Goal: Navigation & Orientation: Locate item on page

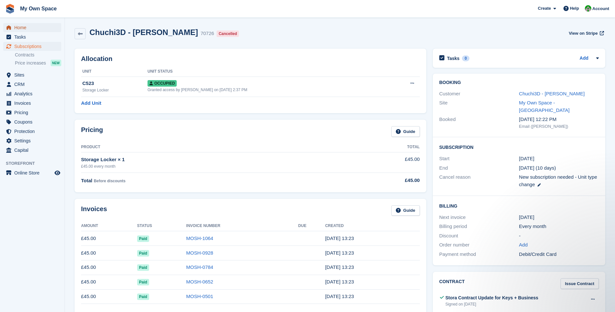
click at [21, 24] on span "Home" at bounding box center [33, 27] width 39 height 9
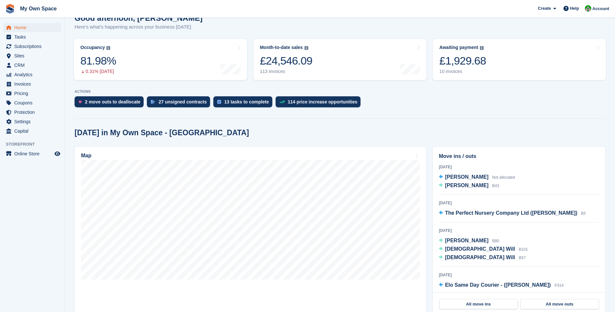
scroll to position [65, 0]
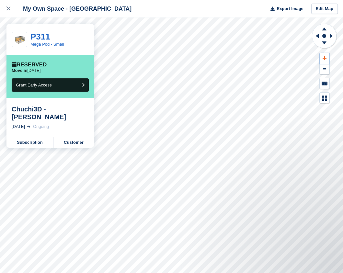
click at [323, 58] on icon at bounding box center [325, 58] width 4 height 5
click at [322, 29] on icon at bounding box center [324, 28] width 17 height 8
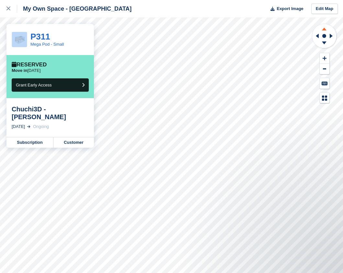
click at [322, 29] on icon at bounding box center [324, 28] width 17 height 8
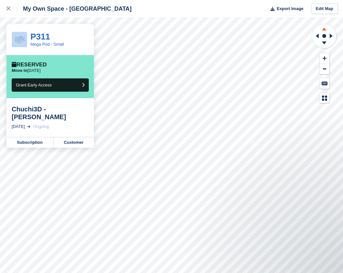
click at [322, 29] on icon at bounding box center [324, 28] width 17 height 8
drag, startPoint x: 322, startPoint y: 29, endPoint x: 322, endPoint y: 57, distance: 28.5
click at [322, 57] on button at bounding box center [325, 58] width 10 height 11
drag, startPoint x: 322, startPoint y: 57, endPoint x: 318, endPoint y: 38, distance: 19.7
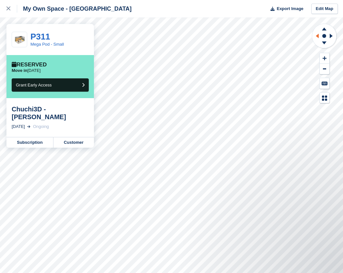
click at [318, 38] on icon at bounding box center [316, 36] width 8 height 17
click at [317, 38] on icon at bounding box center [316, 36] width 8 height 17
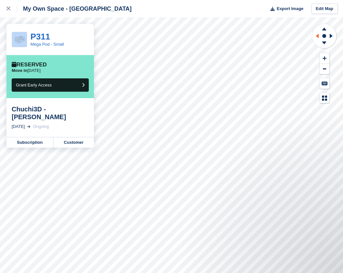
click at [317, 38] on icon at bounding box center [316, 36] width 8 height 17
click at [324, 52] on div at bounding box center [325, 63] width 26 height 80
click at [322, 57] on button at bounding box center [325, 58] width 10 height 11
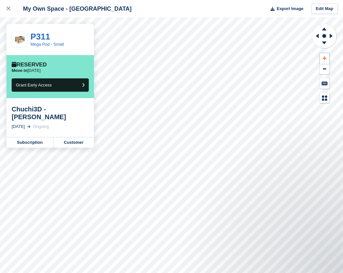
click at [322, 57] on button at bounding box center [325, 58] width 10 height 11
click at [324, 30] on icon at bounding box center [324, 29] width 5 height 3
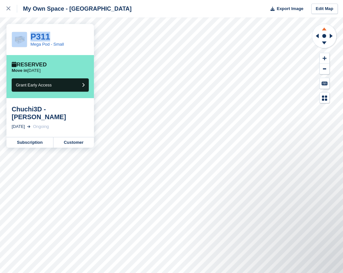
click at [324, 30] on icon at bounding box center [324, 29] width 5 height 3
drag, startPoint x: 324, startPoint y: 30, endPoint x: 318, endPoint y: 38, distance: 9.8
click at [318, 38] on icon at bounding box center [316, 36] width 8 height 17
